Goal: Task Accomplishment & Management: Complete application form

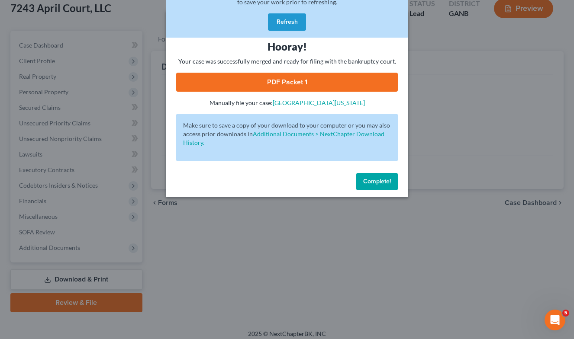
click at [371, 176] on button "Complete!" at bounding box center [377, 181] width 42 height 17
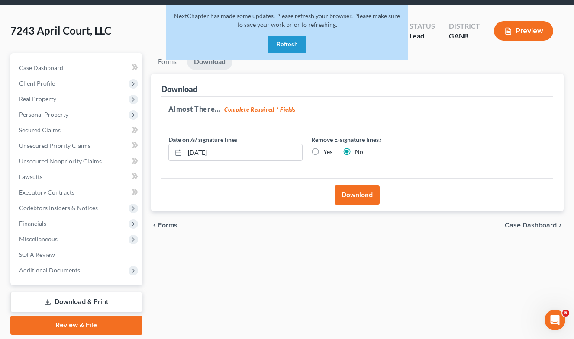
scroll to position [39, 0]
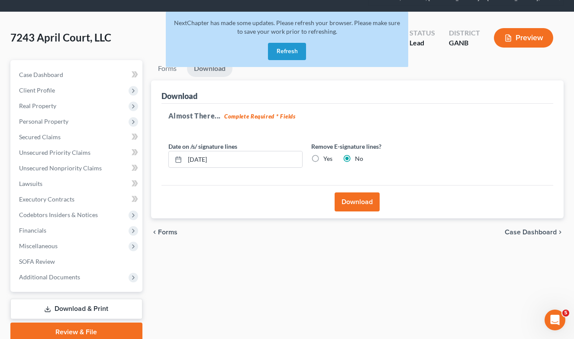
click at [83, 331] on link "Review & File" at bounding box center [76, 332] width 132 height 19
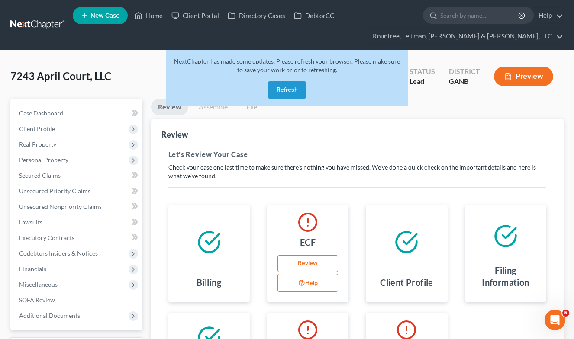
click at [284, 91] on button "Refresh" at bounding box center [287, 89] width 38 height 17
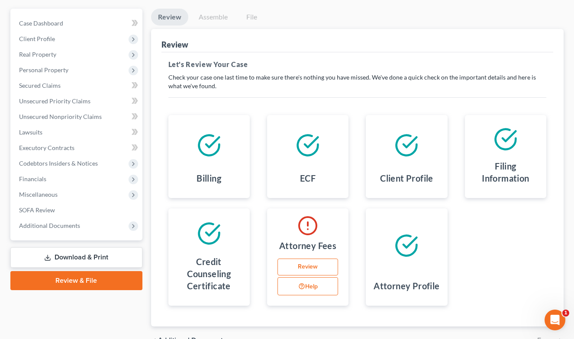
click at [311, 263] on link "Review" at bounding box center [308, 267] width 61 height 17
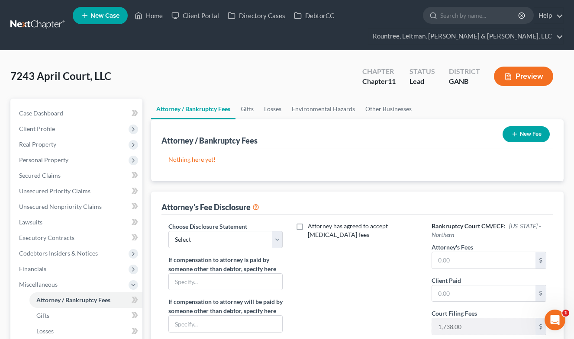
click at [521, 135] on button "New Fee" at bounding box center [526, 134] width 47 height 16
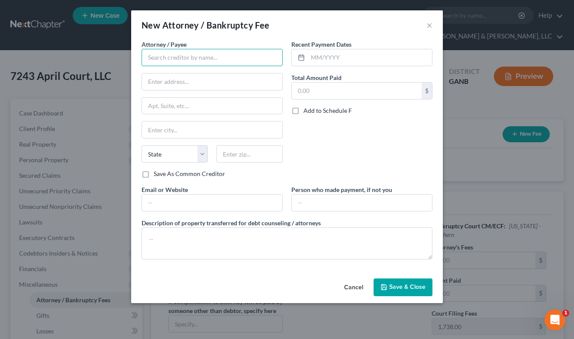
click at [203, 60] on input "text" at bounding box center [212, 57] width 141 height 17
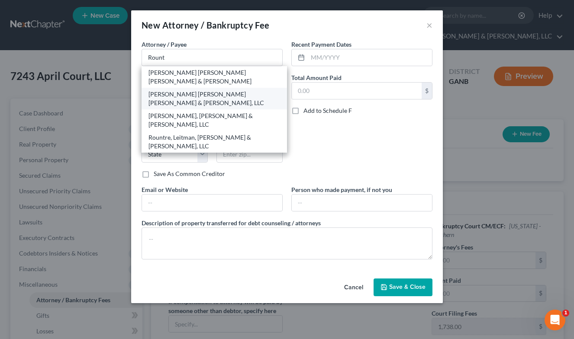
click at [201, 90] on div "[PERSON_NAME] [PERSON_NAME] [PERSON_NAME] & [PERSON_NAME], LLC" at bounding box center [215, 98] width 132 height 17
type input "[PERSON_NAME] [PERSON_NAME] [PERSON_NAME] & [PERSON_NAME], LLC"
type input "[STREET_ADDRESS][PERSON_NAME]"
type input "Suite 350"
type input "[GEOGRAPHIC_DATA]"
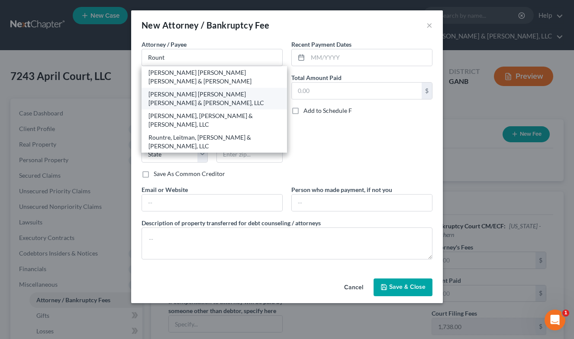
select select "10"
type input "30329"
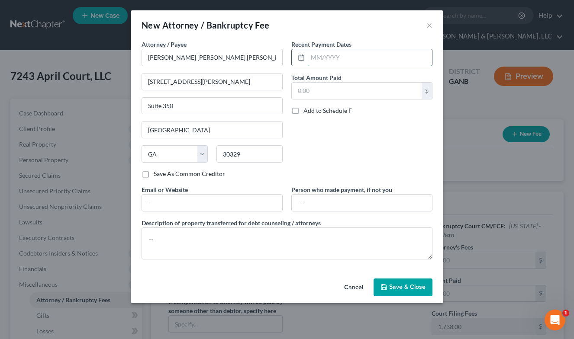
click at [317, 61] on input "text" at bounding box center [370, 57] width 124 height 16
type input "08/2025"
click at [320, 92] on input "text" at bounding box center [357, 91] width 130 height 16
type input "35,000"
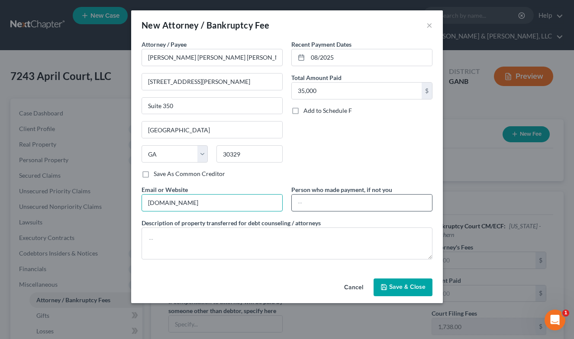
type input "[DOMAIN_NAME]"
click at [328, 197] on input "text" at bounding box center [362, 203] width 140 height 16
type input "M"
click at [407, 287] on span "Save & Close" at bounding box center [407, 287] width 36 height 7
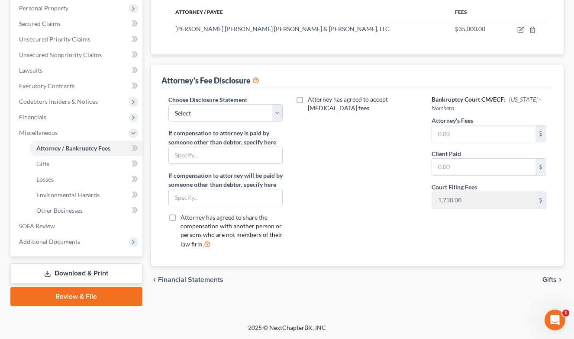
click at [77, 296] on link "Review & File" at bounding box center [76, 296] width 132 height 19
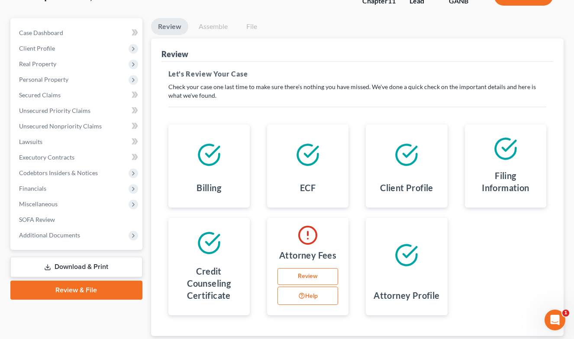
scroll to position [113, 0]
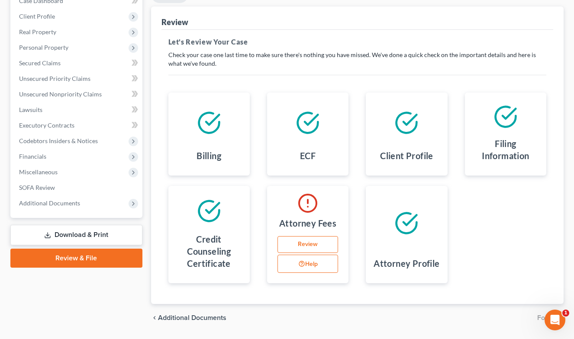
click at [299, 243] on link "Review" at bounding box center [308, 244] width 61 height 17
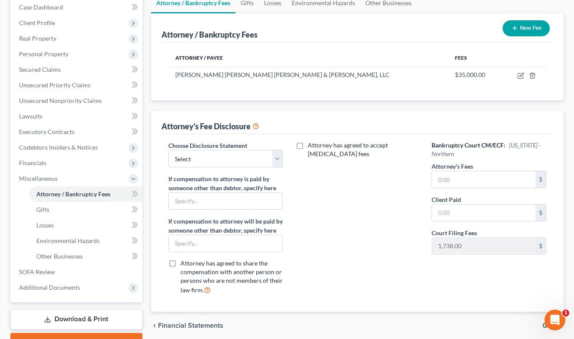
scroll to position [121, 0]
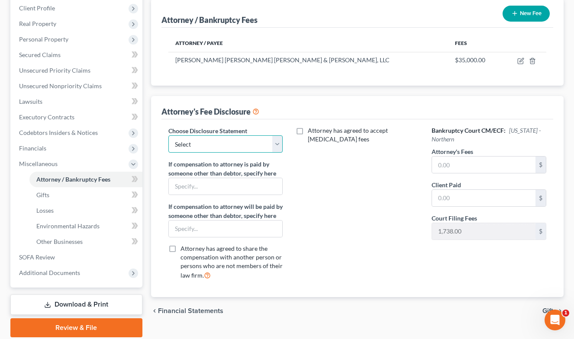
select select "2"
click at [308, 129] on label "Attorney has agreed to accept [MEDICAL_DATA] fees" at bounding box center [363, 134] width 111 height 17
click at [311, 129] on input "Attorney has agreed to accept [MEDICAL_DATA] fees" at bounding box center [314, 129] width 6 height 6
checkbox input "true"
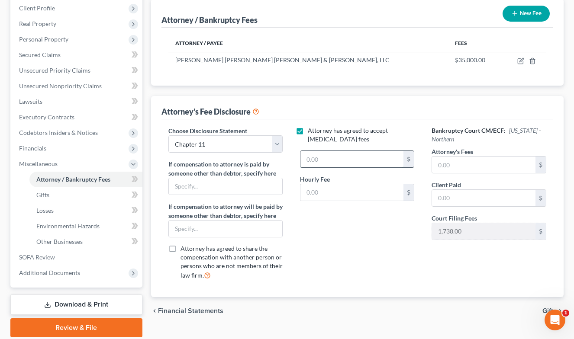
click at [319, 159] on input "text" at bounding box center [351, 159] width 103 height 16
type input "35,000"
click at [56, 191] on link "Gifts" at bounding box center [85, 195] width 113 height 16
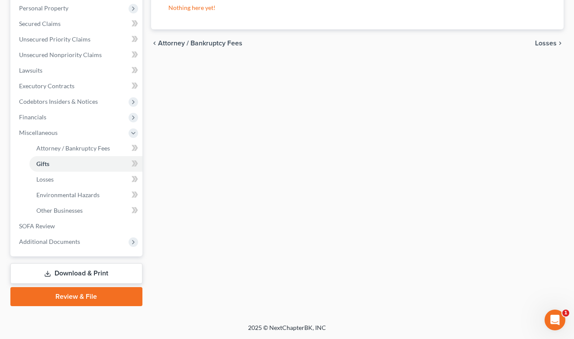
click at [74, 292] on link "Review & File" at bounding box center [76, 296] width 132 height 19
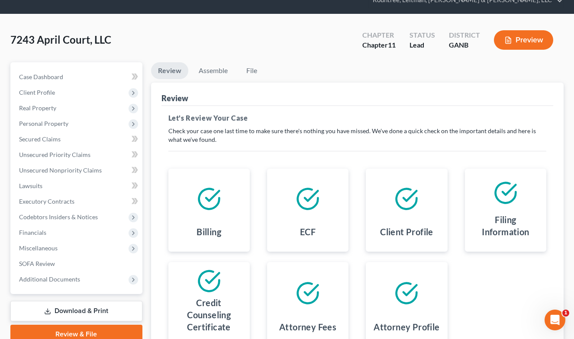
scroll to position [37, 0]
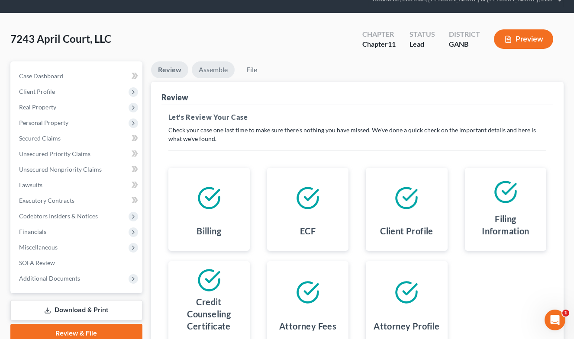
click at [214, 68] on link "Assemble" at bounding box center [213, 69] width 43 height 17
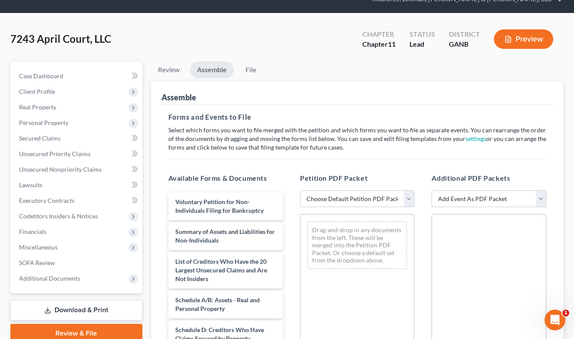
select select "2"
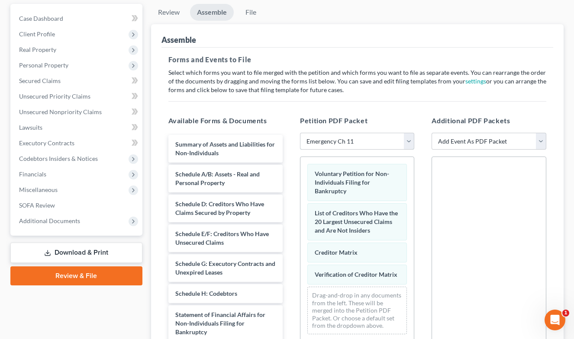
scroll to position [100, 0]
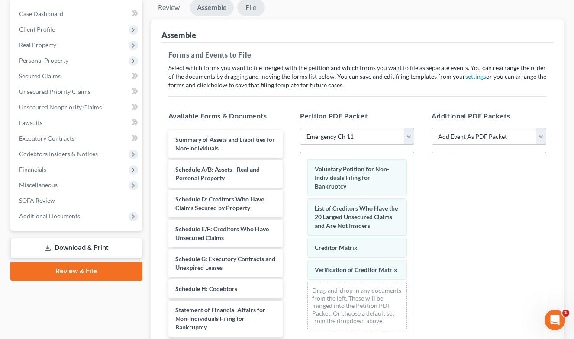
click at [252, 10] on link "File" at bounding box center [251, 7] width 28 height 17
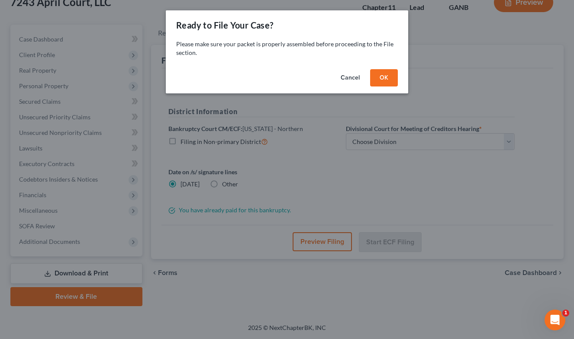
click at [389, 79] on button "OK" at bounding box center [384, 77] width 28 height 17
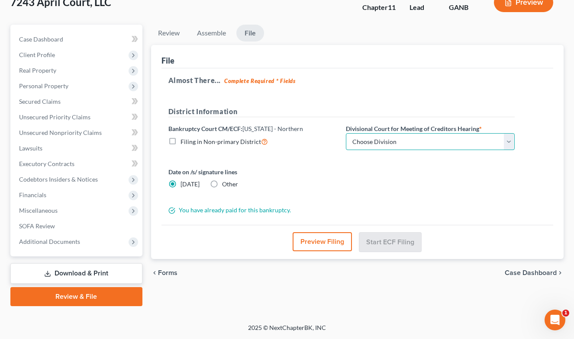
select select "0"
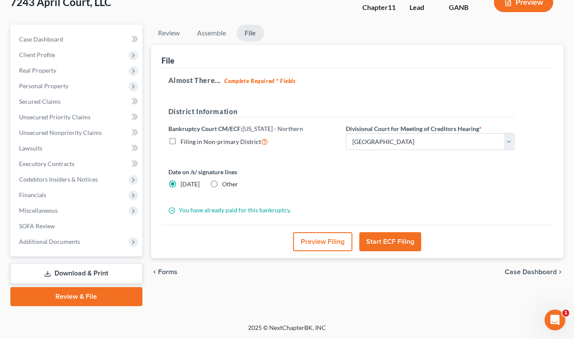
click at [303, 238] on button "Preview Filing" at bounding box center [322, 242] width 59 height 19
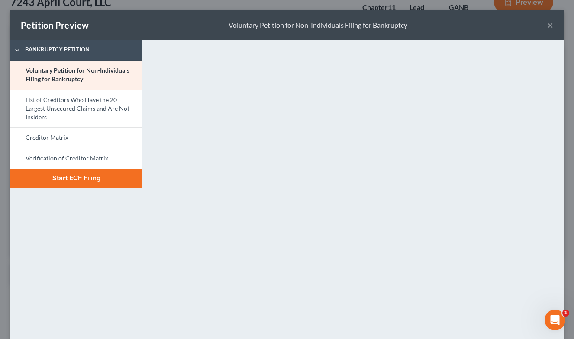
click at [549, 23] on button "×" at bounding box center [550, 25] width 6 height 10
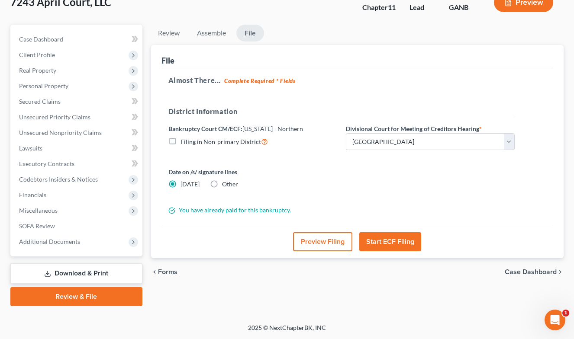
click at [370, 240] on button "Start ECF Filing" at bounding box center [390, 242] width 62 height 19
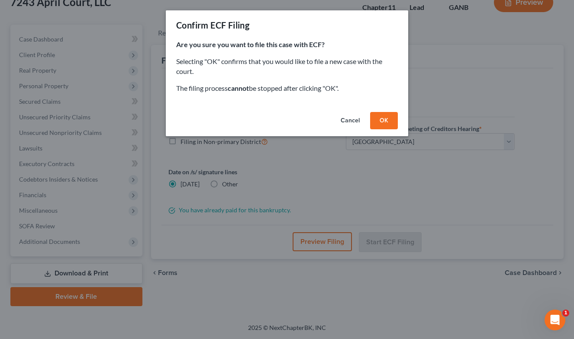
click at [382, 121] on button "OK" at bounding box center [384, 120] width 28 height 17
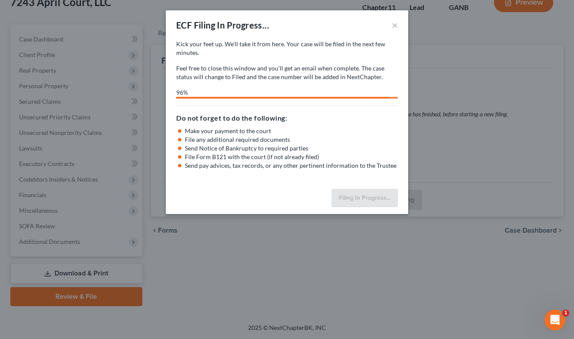
select select "0"
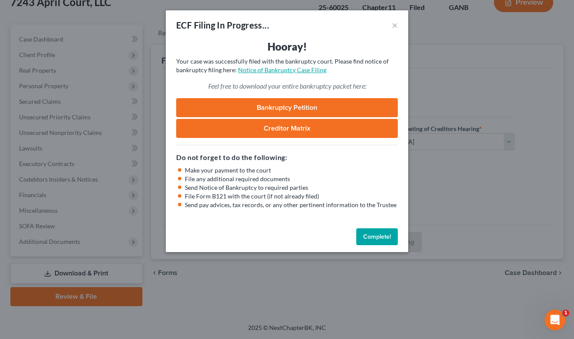
click at [278, 73] on link "Notice of Bankruptcy Case Filing" at bounding box center [282, 69] width 88 height 7
